Goal: Task Accomplishment & Management: Use online tool/utility

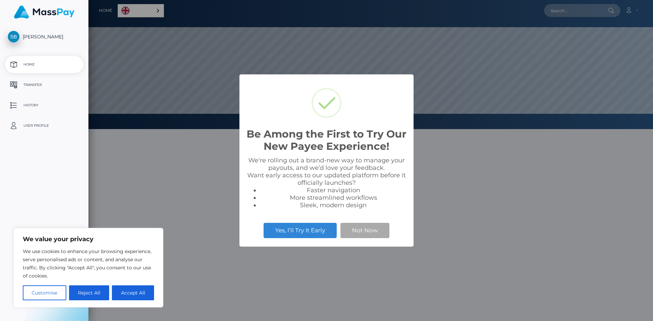
scroll to position [129, 565]
select select
click at [362, 233] on button "Not Now" at bounding box center [364, 230] width 49 height 15
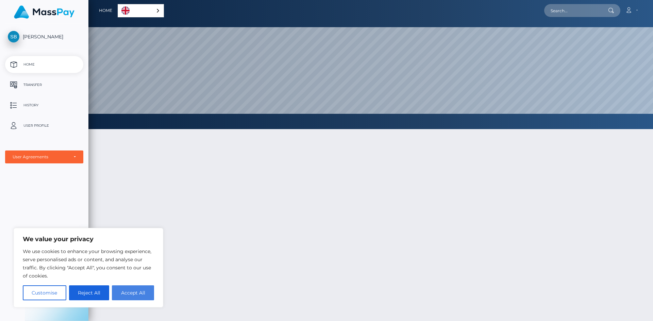
click at [143, 292] on button "Accept All" at bounding box center [133, 293] width 42 height 15
checkbox input "true"
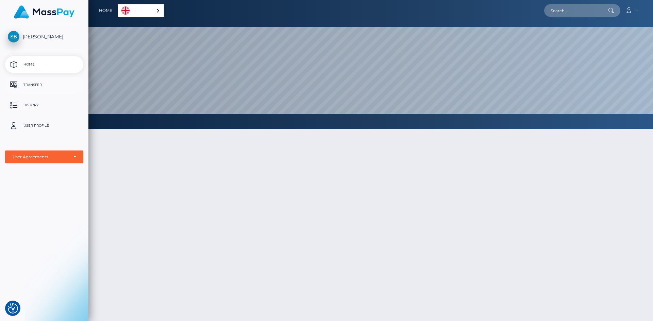
click at [42, 85] on p "Transfer" at bounding box center [44, 85] width 73 height 10
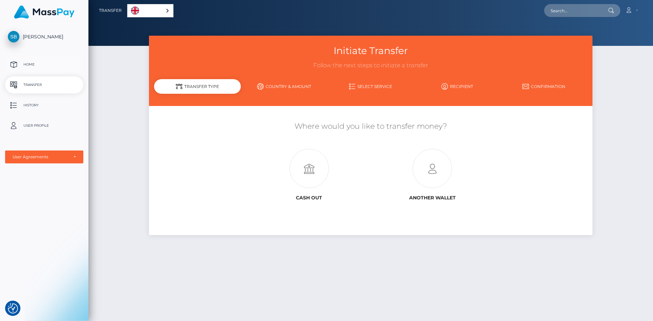
click at [45, 70] on link "Home" at bounding box center [44, 64] width 78 height 17
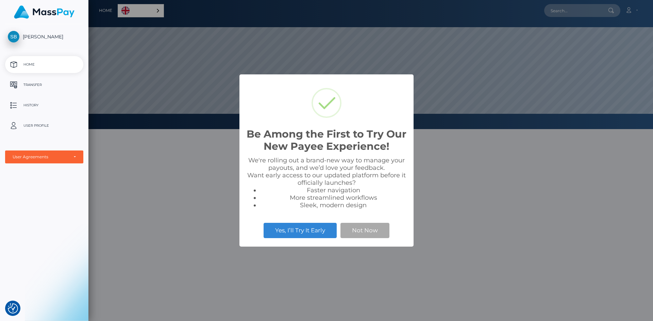
scroll to position [129, 565]
click at [279, 226] on button "Yes, I’ll Try It Early" at bounding box center [300, 230] width 73 height 15
